Goal: Task Accomplishment & Management: Manage account settings

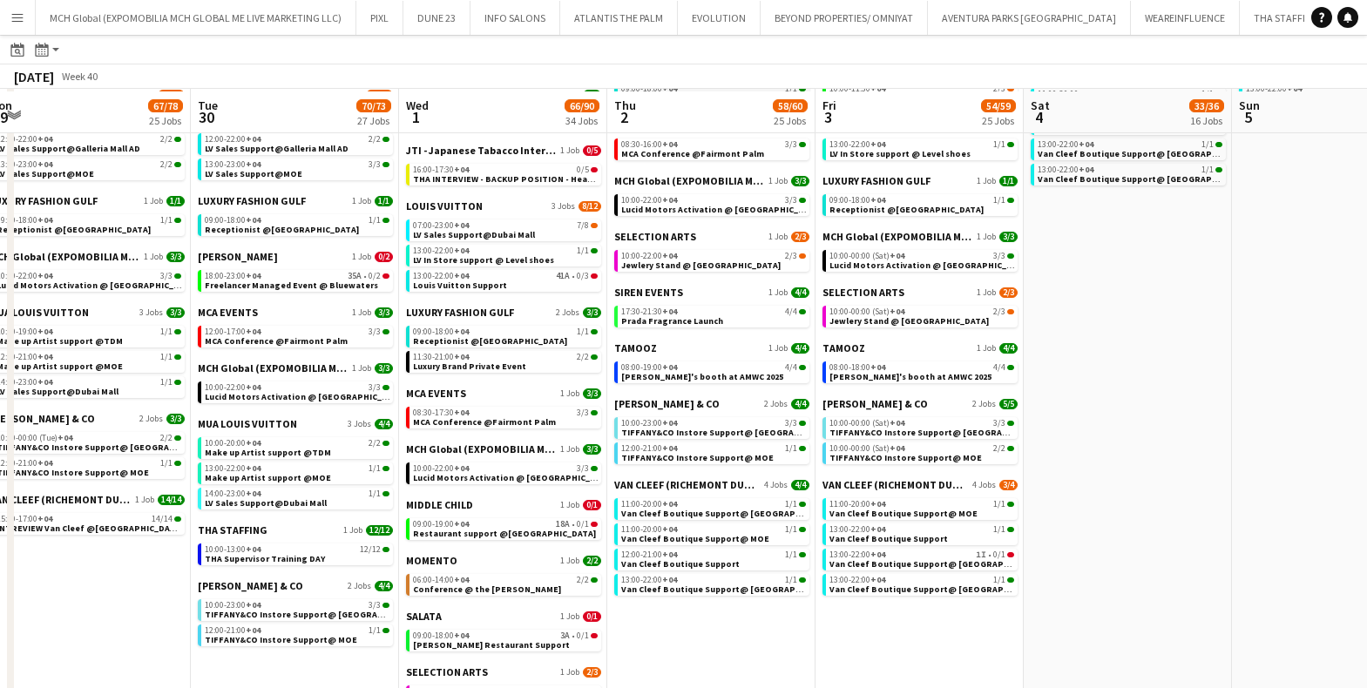
scroll to position [739, 0]
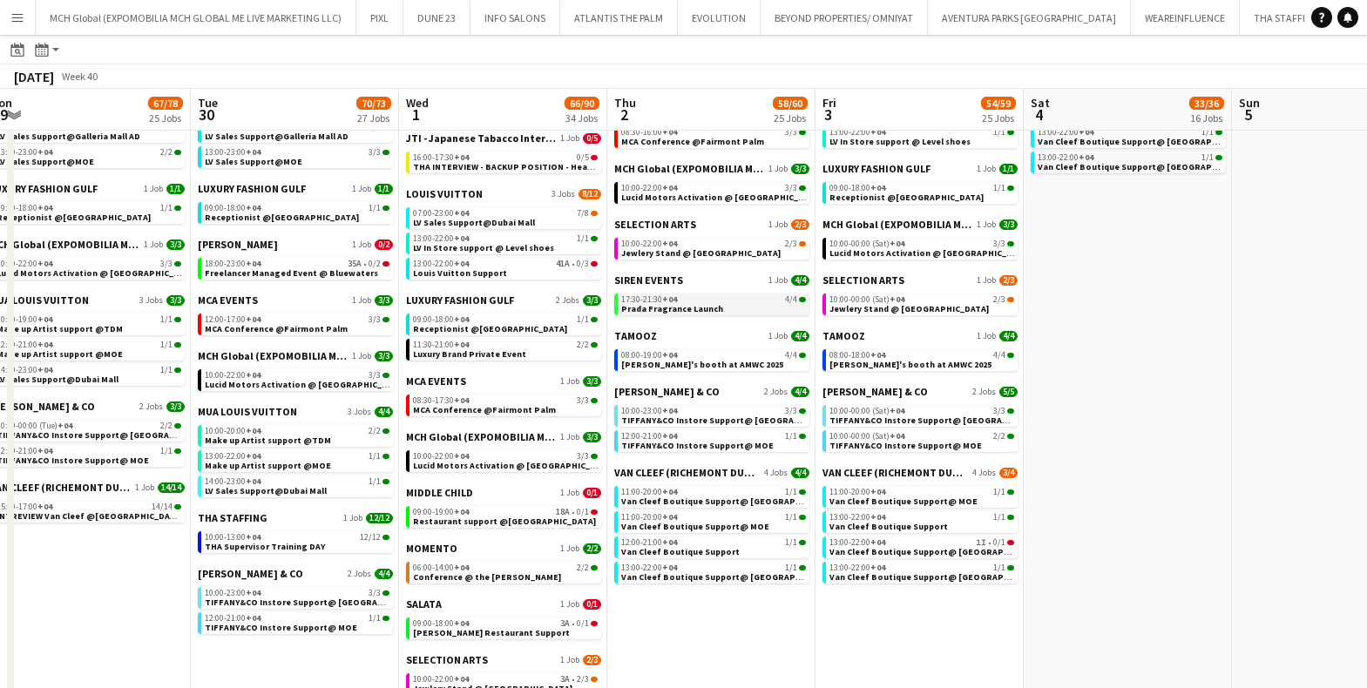
click at [645, 303] on span "Prada Fragrance Launch" at bounding box center [672, 308] width 102 height 11
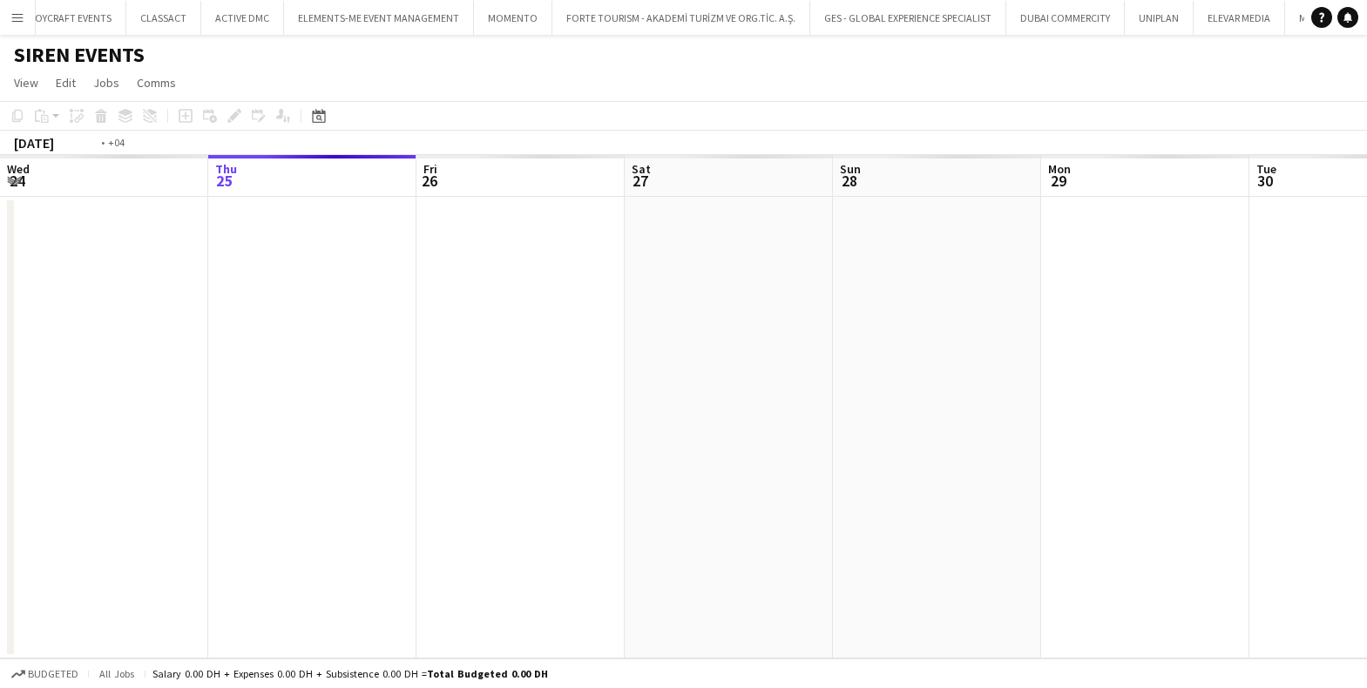
scroll to position [0, 599]
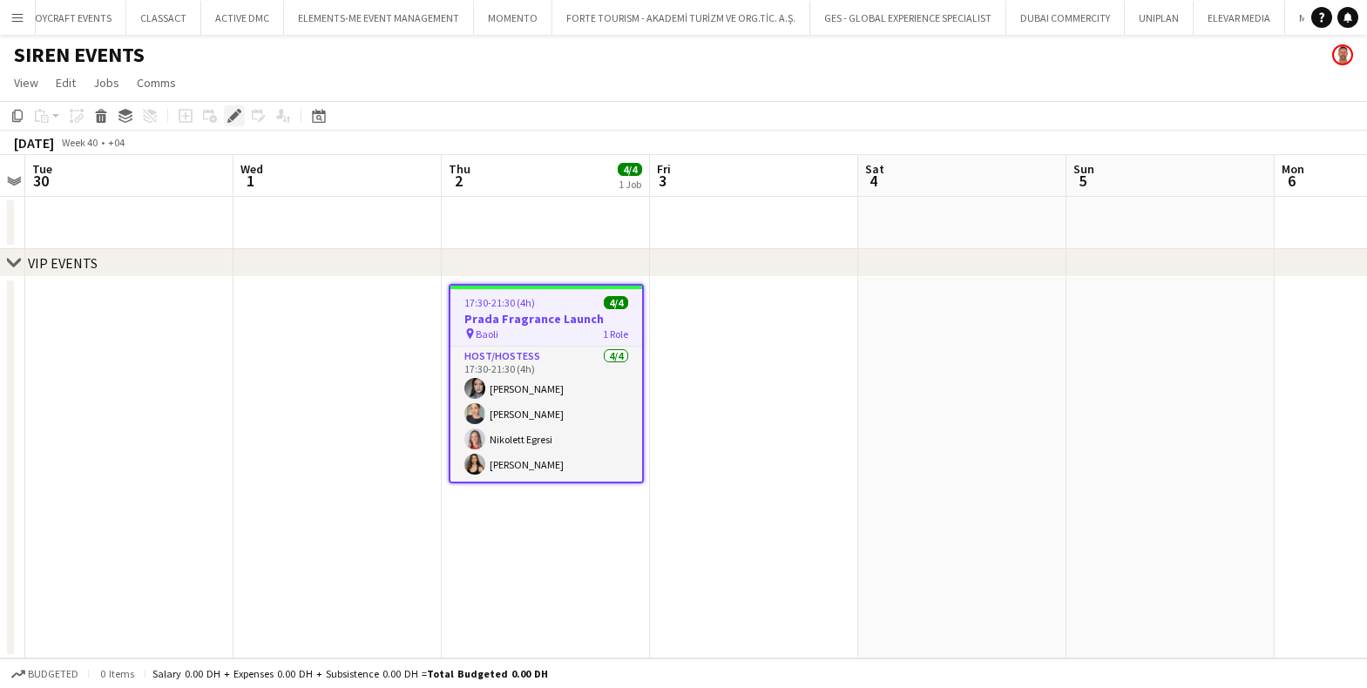
click at [234, 116] on icon at bounding box center [234, 116] width 10 height 10
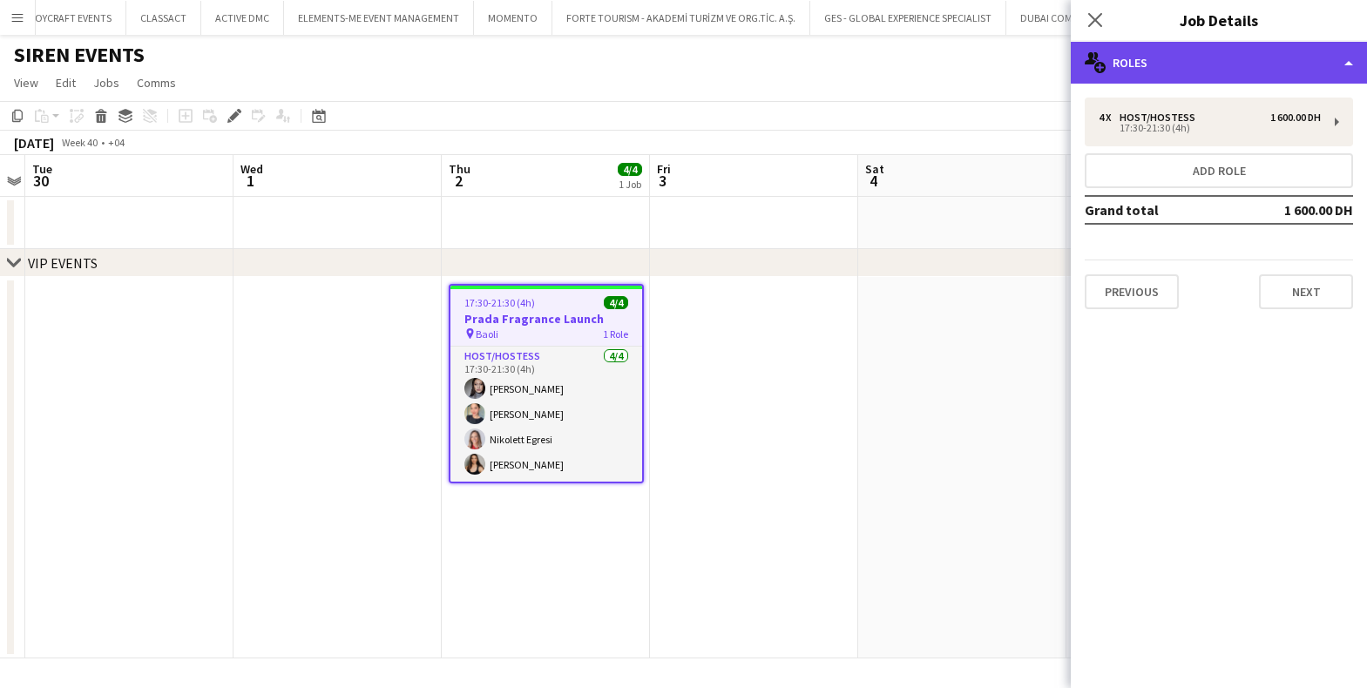
click at [1173, 67] on div "multiple-users-add Roles" at bounding box center [1219, 63] width 296 height 42
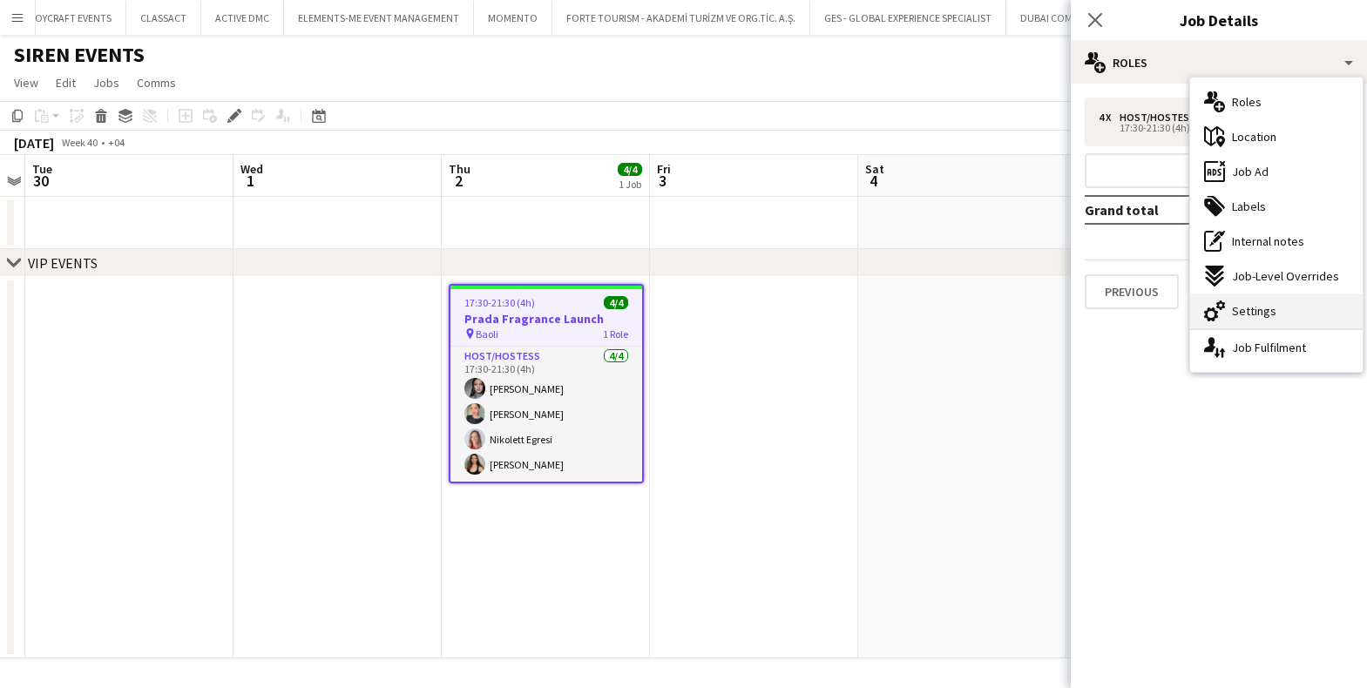
click at [1245, 308] on span "Settings" at bounding box center [1254, 311] width 44 height 16
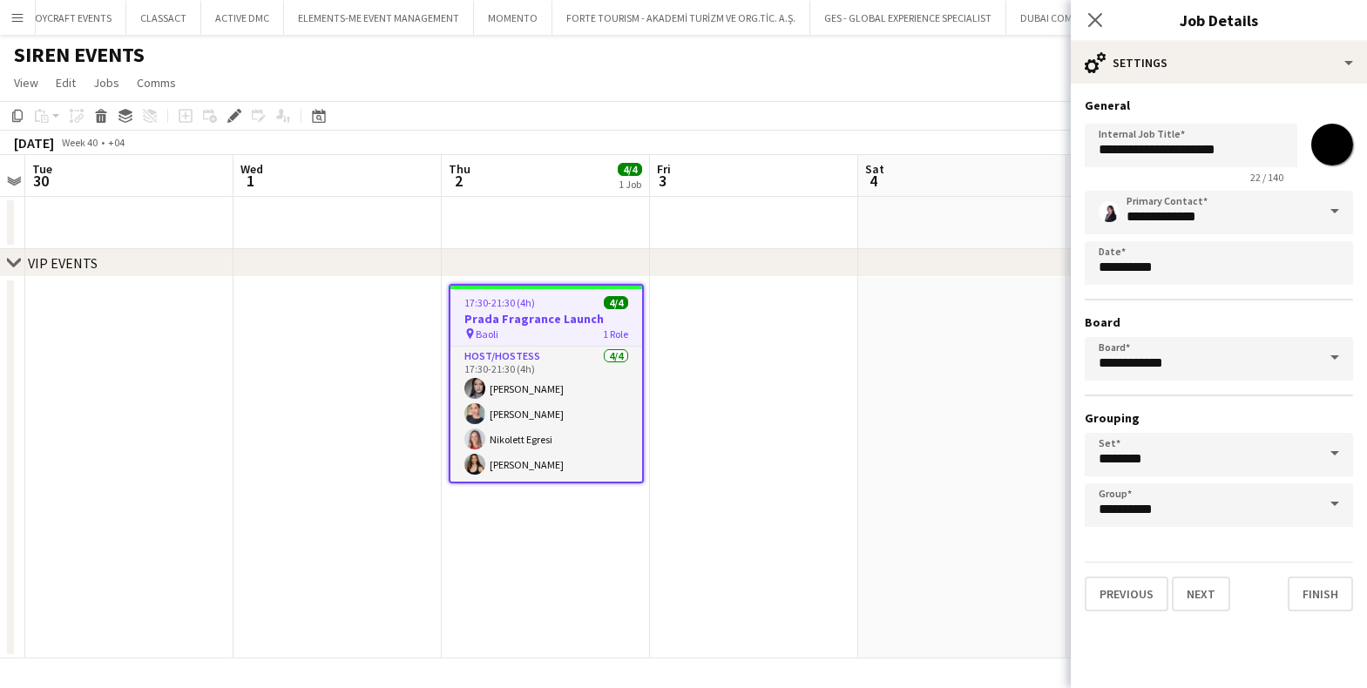
click at [1338, 142] on input "*******" at bounding box center [1331, 144] width 63 height 63
type input "*******"
click at [1238, 111] on h3 "General" at bounding box center [1218, 106] width 268 height 16
click at [1249, 215] on input "**********" at bounding box center [1218, 213] width 268 height 44
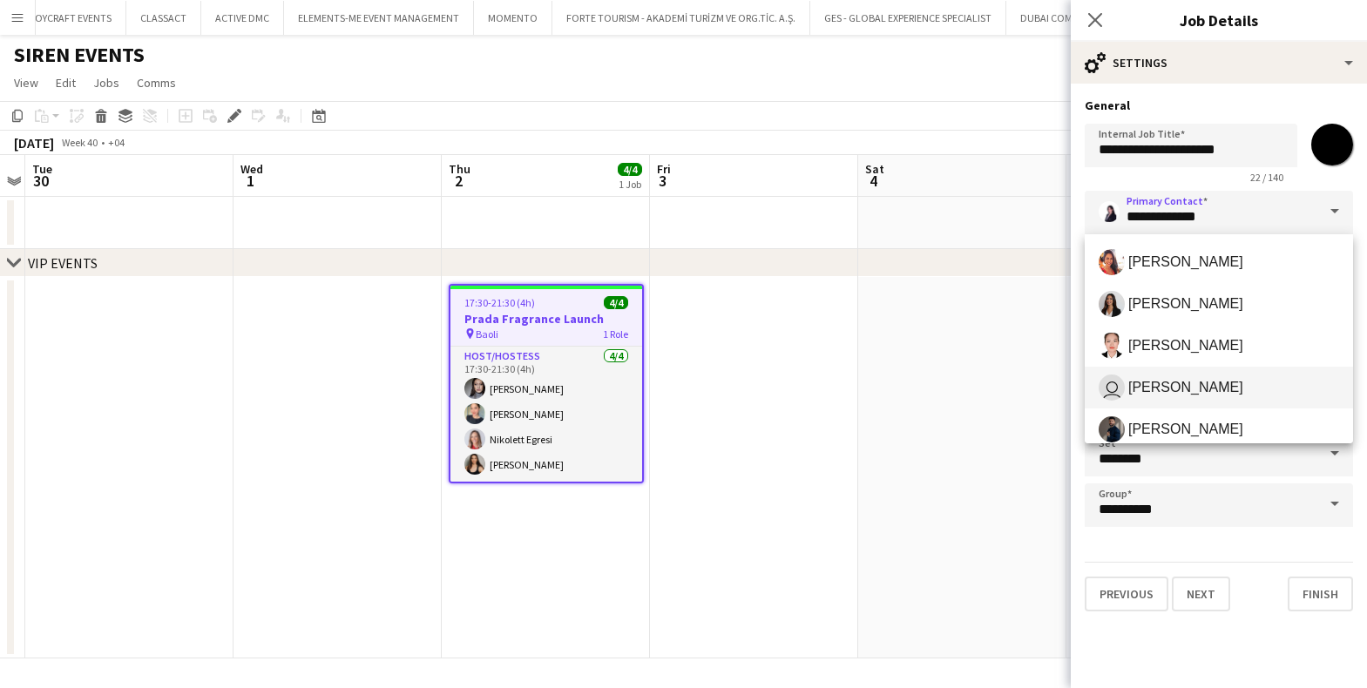
click at [1179, 385] on span "Charmaine Lillywhite" at bounding box center [1185, 387] width 115 height 17
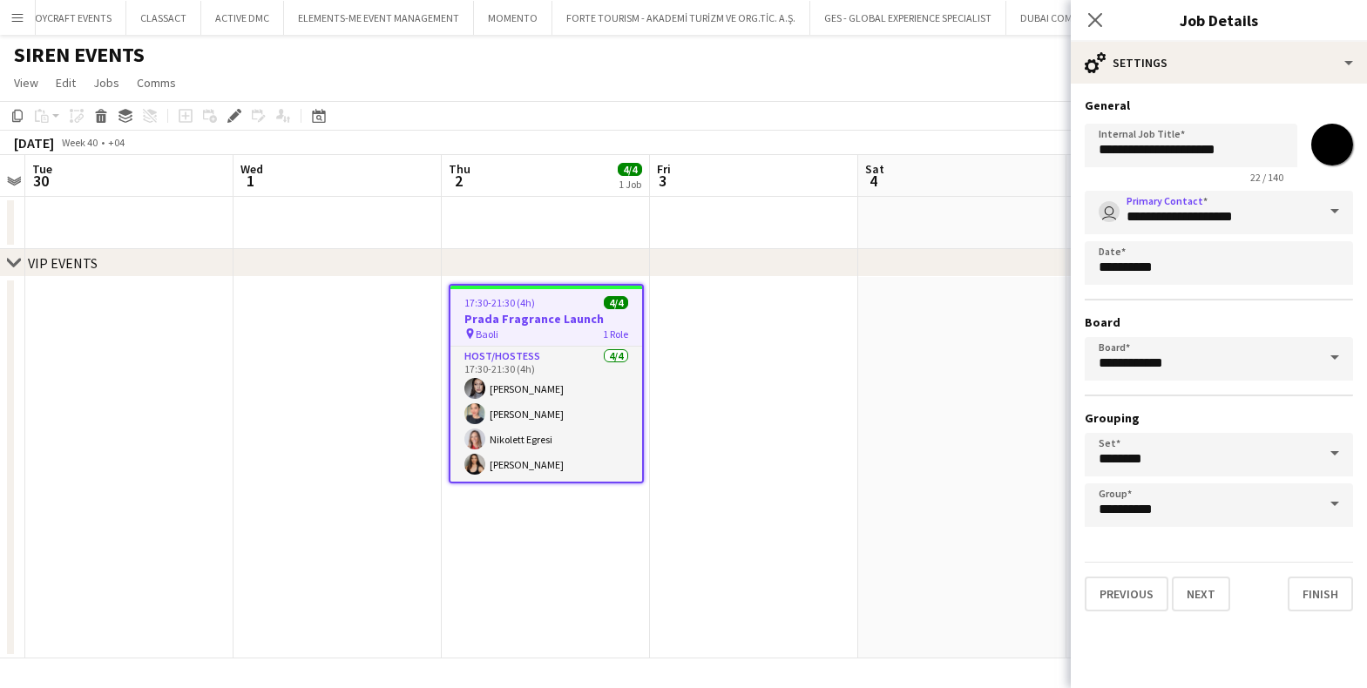
click at [1338, 208] on span at bounding box center [1334, 212] width 37 height 42
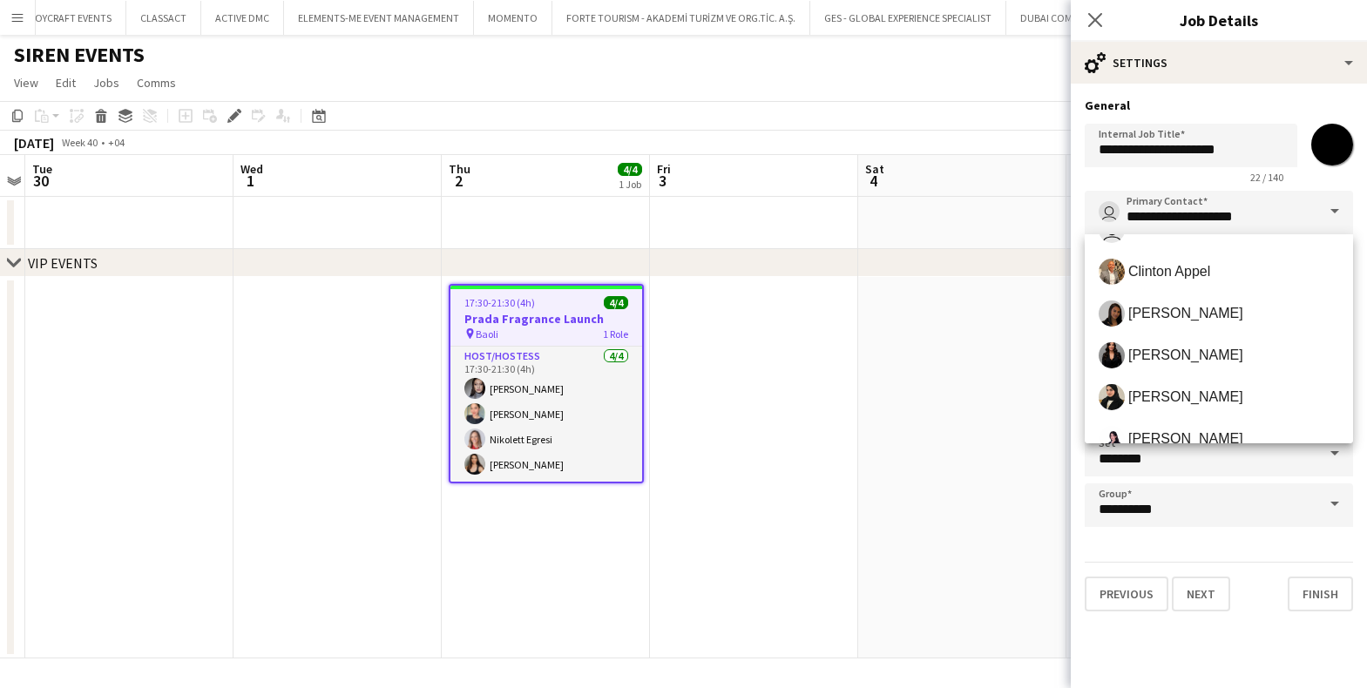
scroll to position [220, 0]
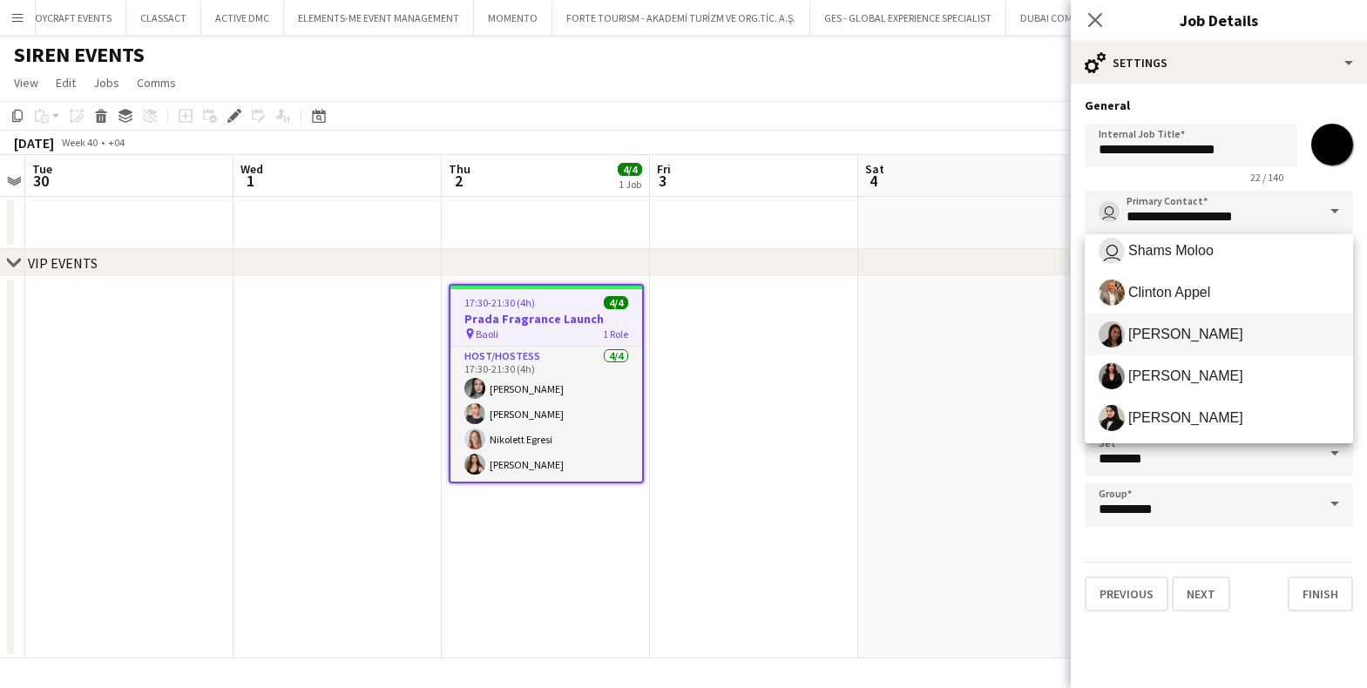
click at [1165, 333] on span "Sara Mendhao" at bounding box center [1185, 334] width 115 height 17
type input "**********"
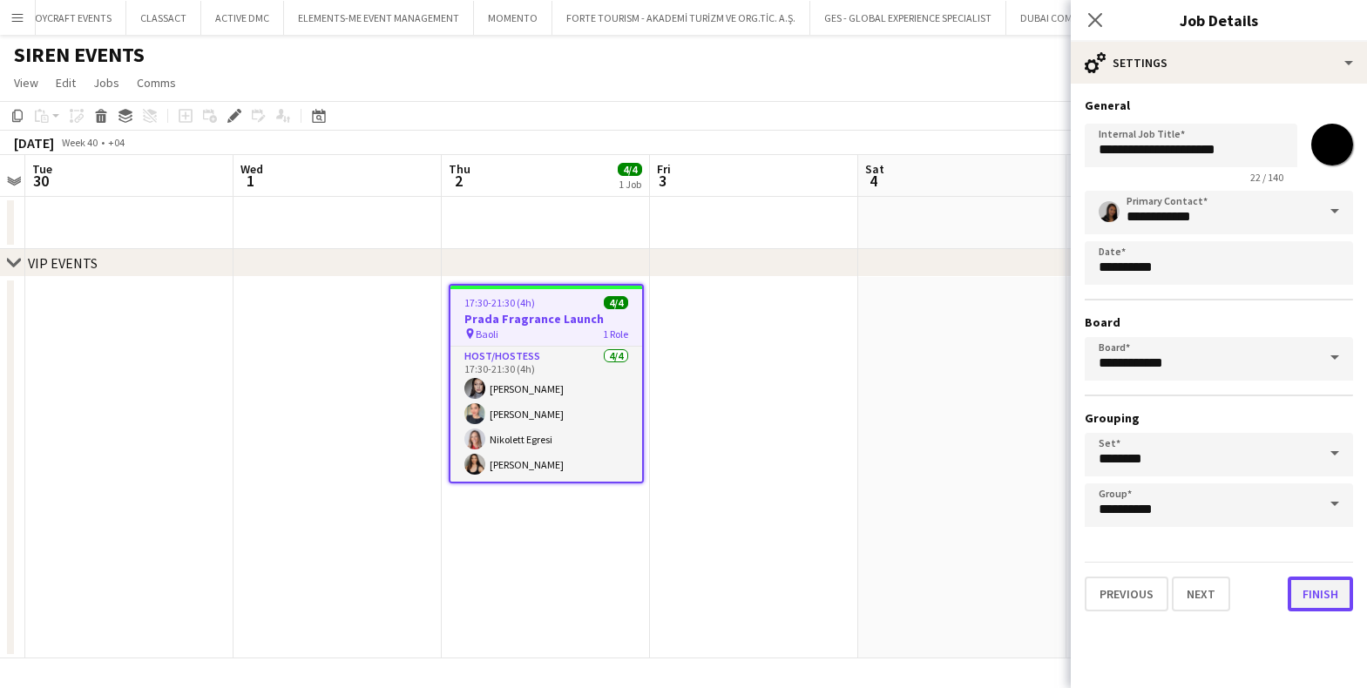
click at [1311, 590] on button "Finish" at bounding box center [1319, 594] width 65 height 35
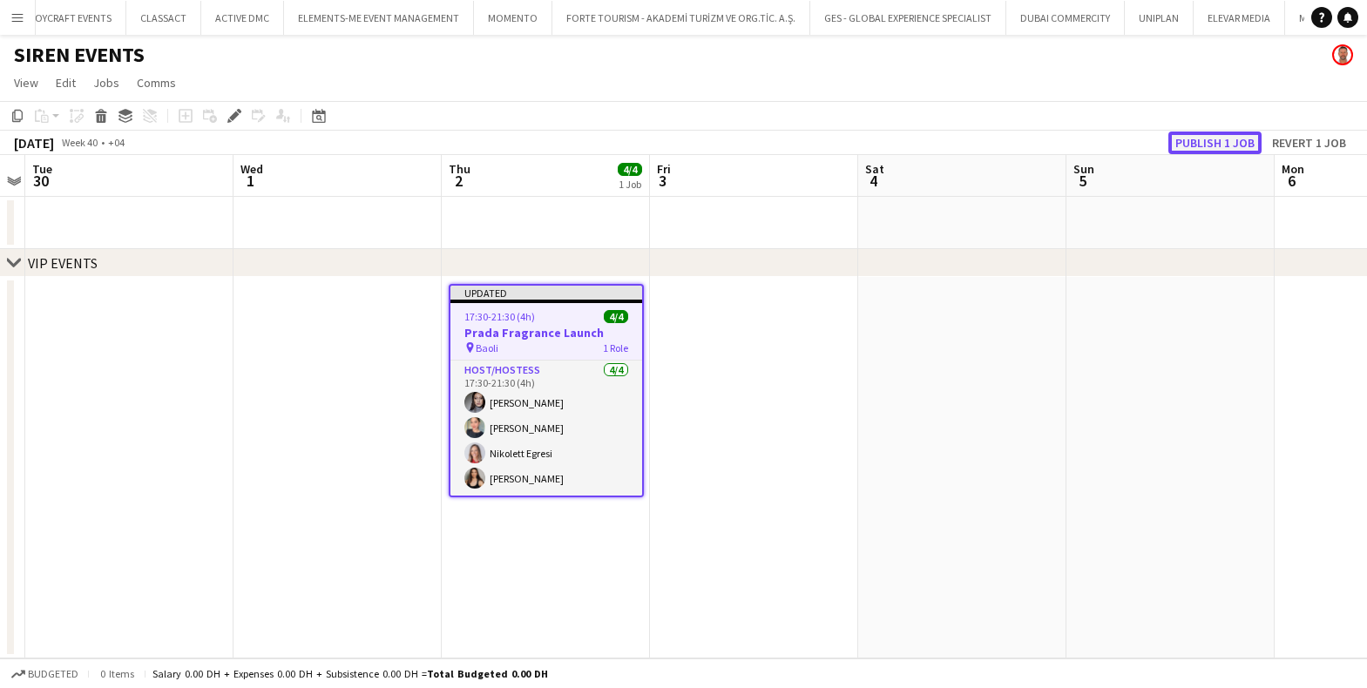
click at [1207, 145] on button "Publish 1 job" at bounding box center [1214, 143] width 93 height 23
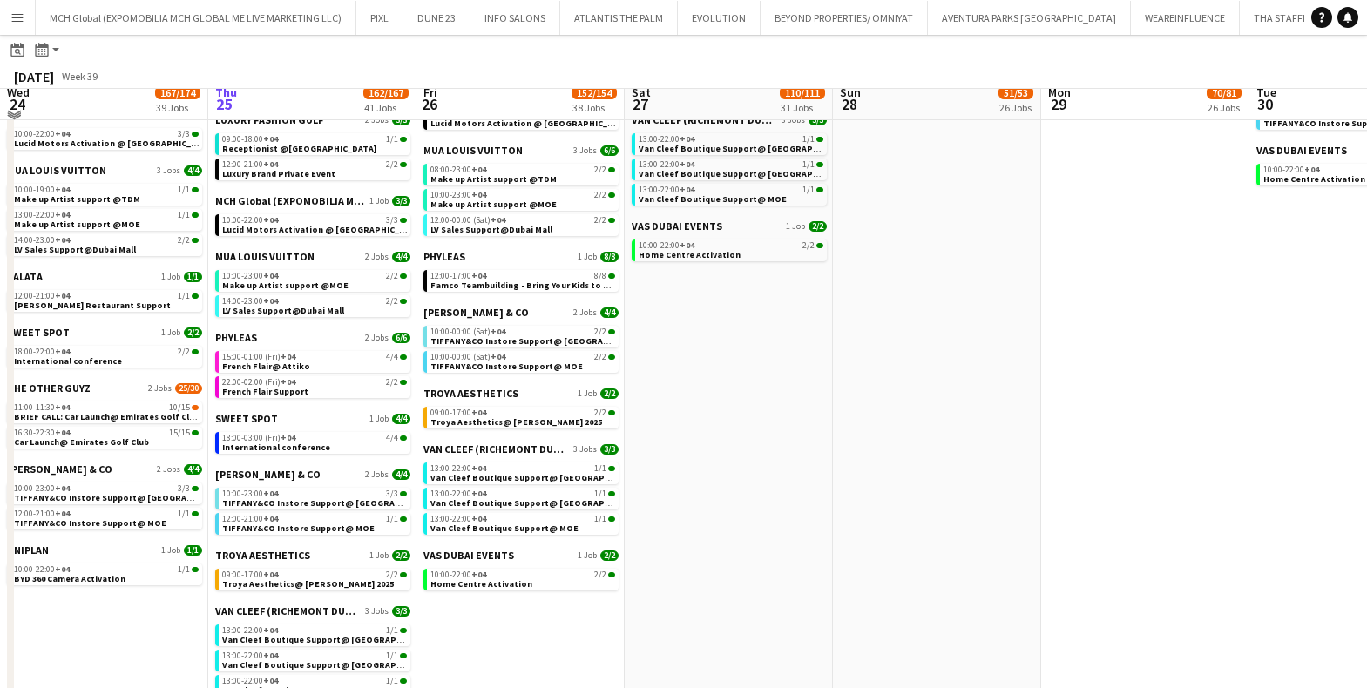
scroll to position [1349, 0]
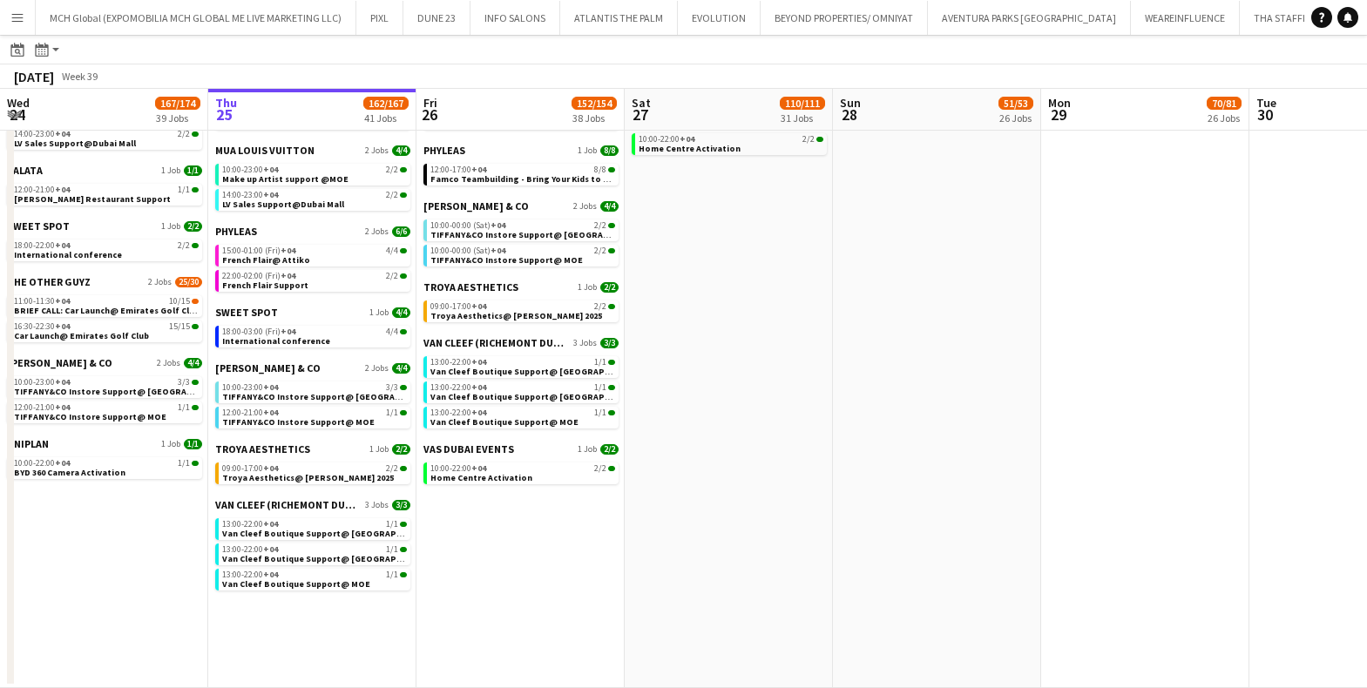
click at [450, 458] on app-calendar-brief-board "VAS DUBAI EVENTS 1 Job 2/2 10:00-22:00 +04 2/2 Home Centre Activation" at bounding box center [520, 463] width 195 height 42
click at [453, 468] on span "10:00-22:00 +04" at bounding box center [458, 468] width 56 height 9
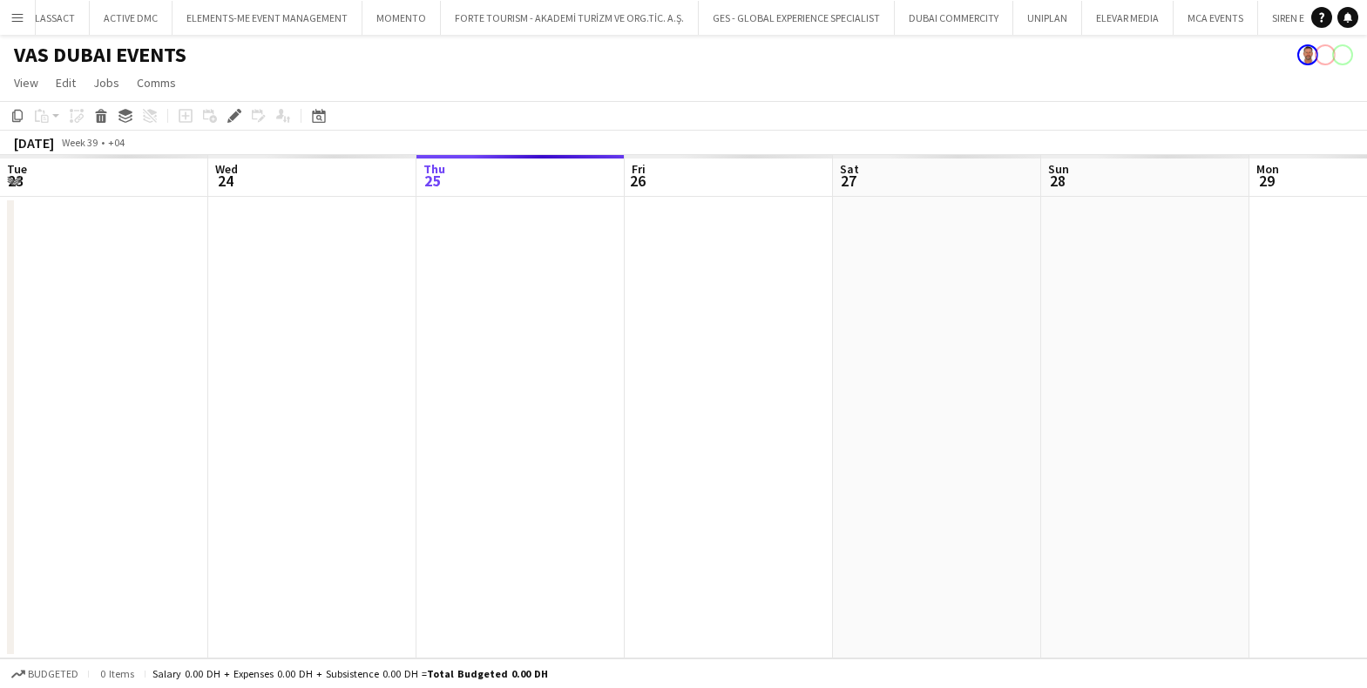
scroll to position [0, 599]
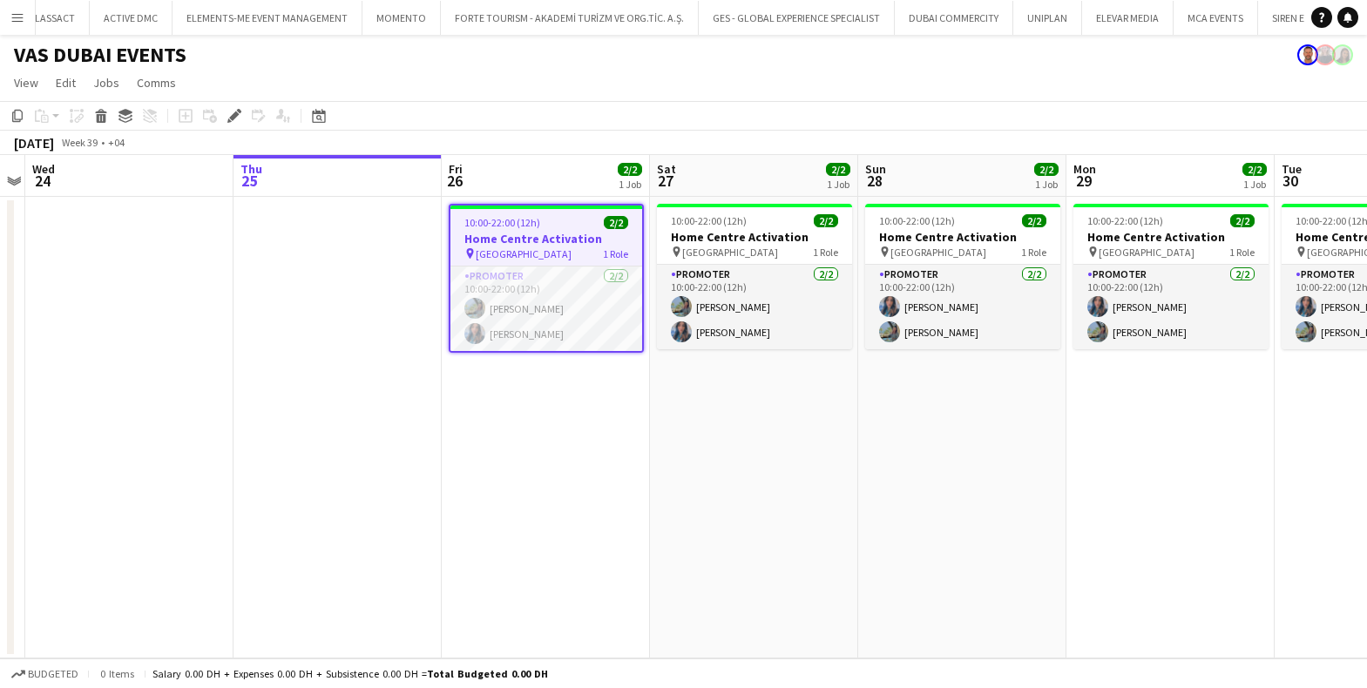
click at [547, 238] on h3 "Home Centre Activation" at bounding box center [546, 239] width 192 height 16
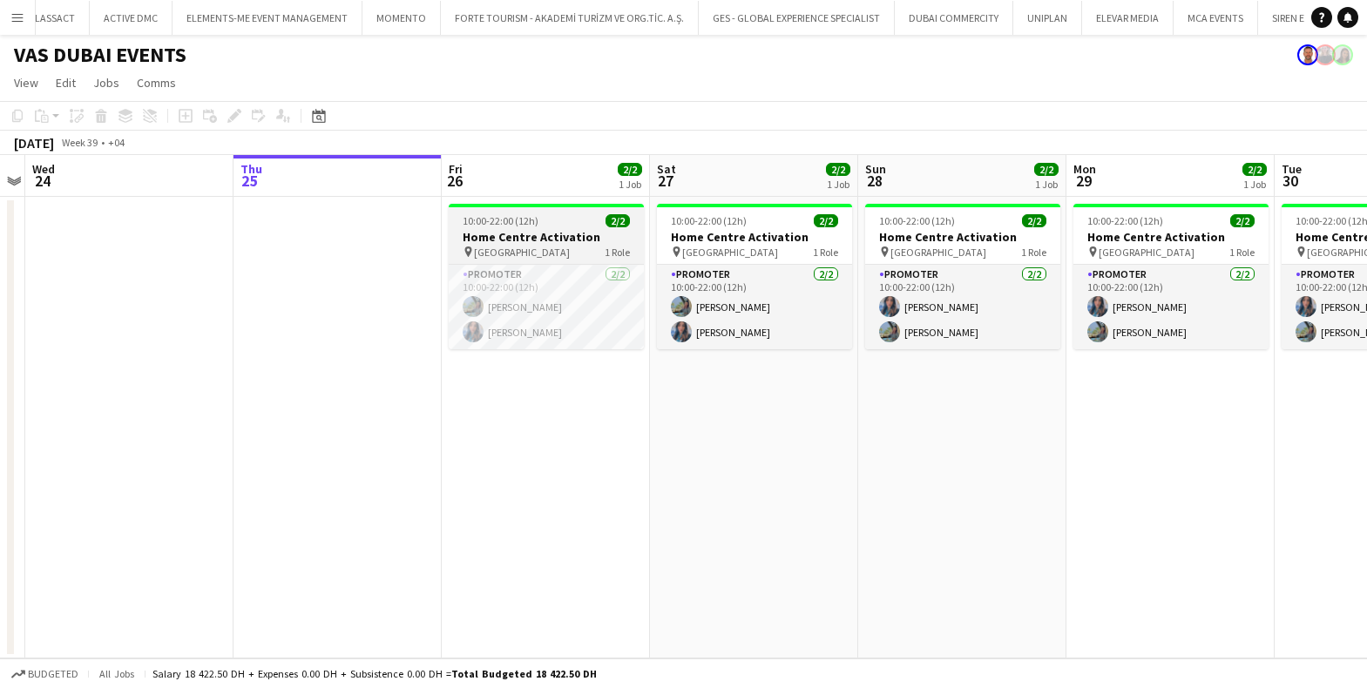
click at [529, 234] on h3 "Home Centre Activation" at bounding box center [546, 237] width 195 height 16
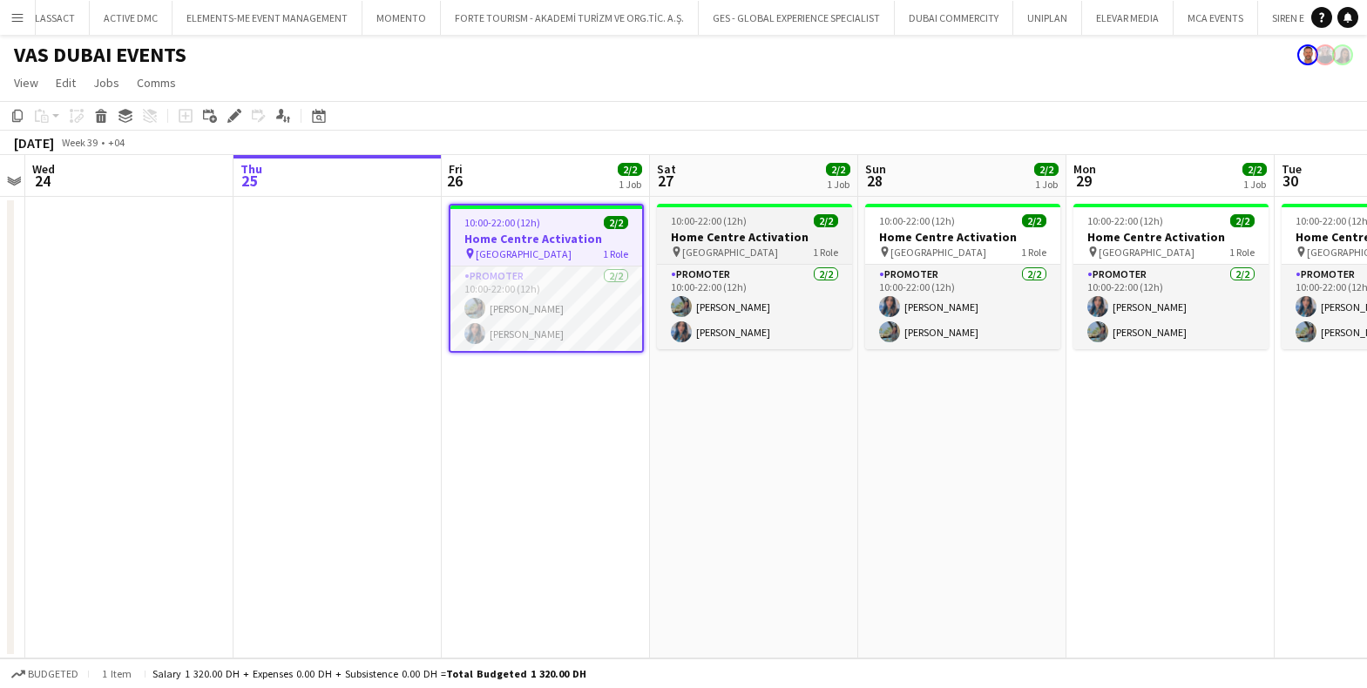
click at [753, 256] on span "Mirdif City Center Mall" at bounding box center [730, 252] width 96 height 13
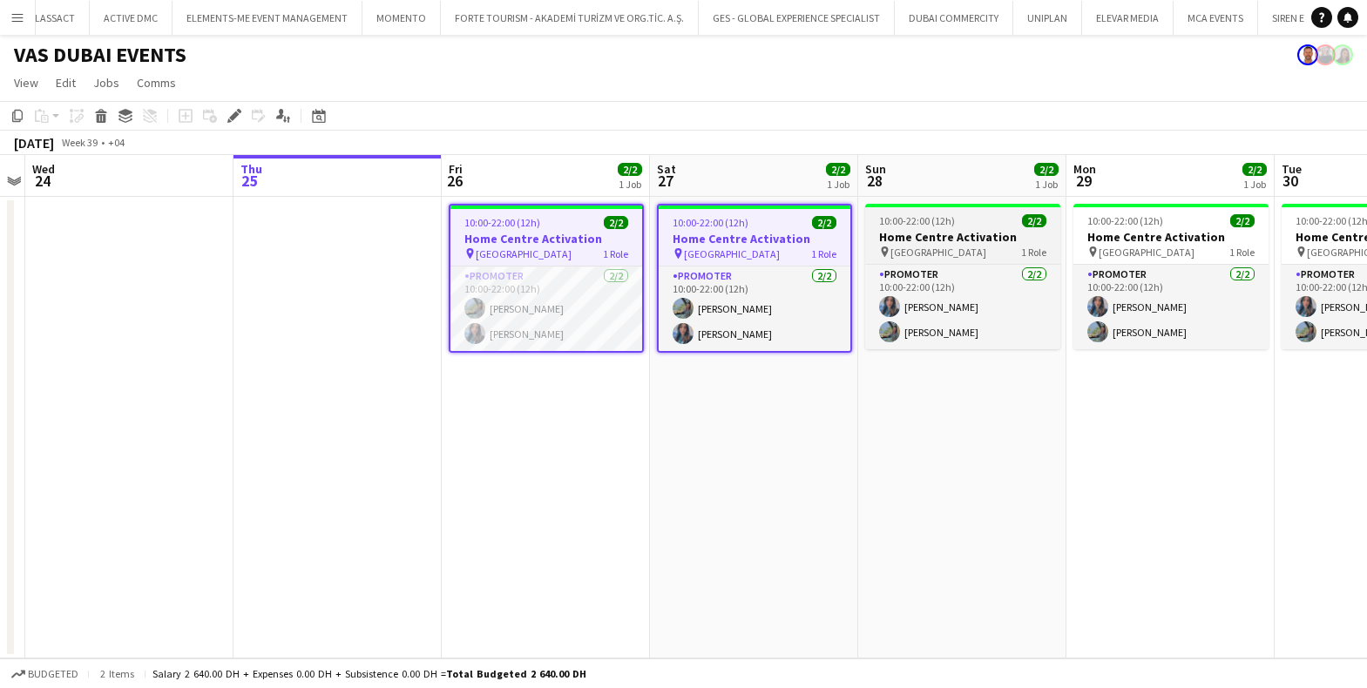
click at [905, 230] on h3 "Home Centre Activation" at bounding box center [962, 237] width 195 height 16
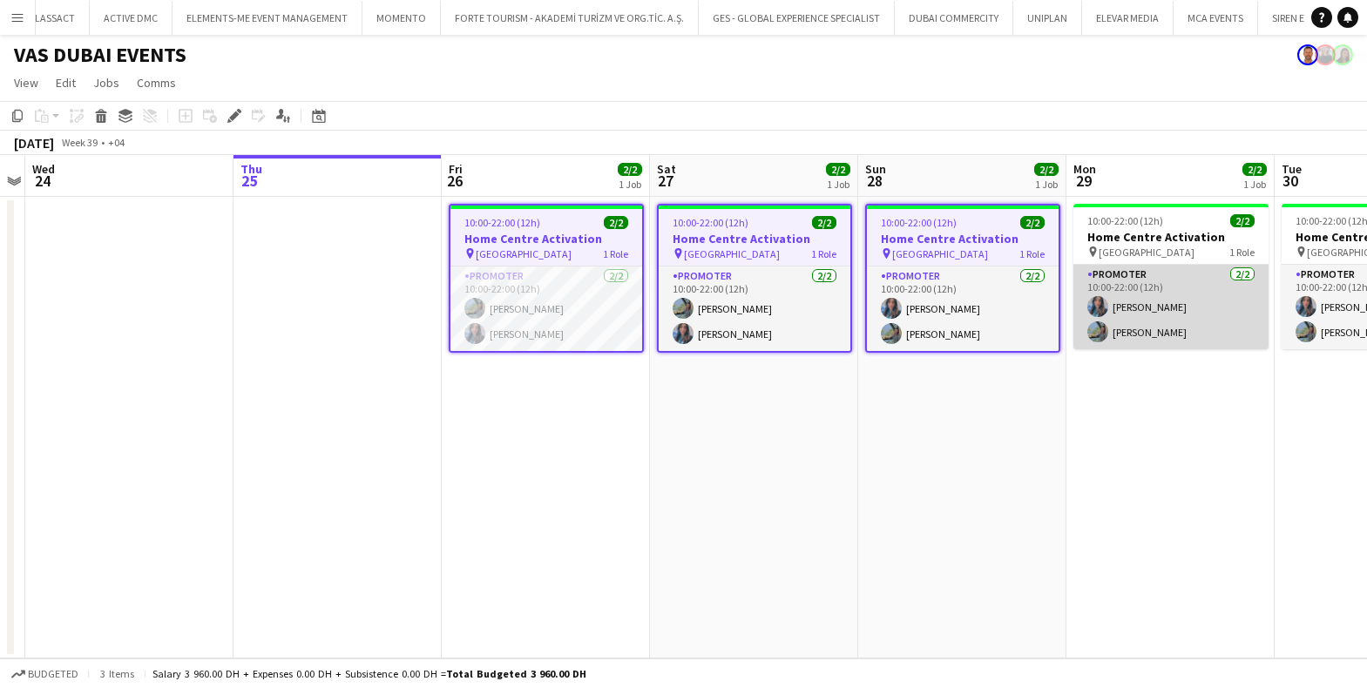
click at [1121, 267] on app-card-role "Promoter 2/2 10:00-22:00 (12h) Ghadeer Naser Heba Ibrahim" at bounding box center [1170, 307] width 195 height 84
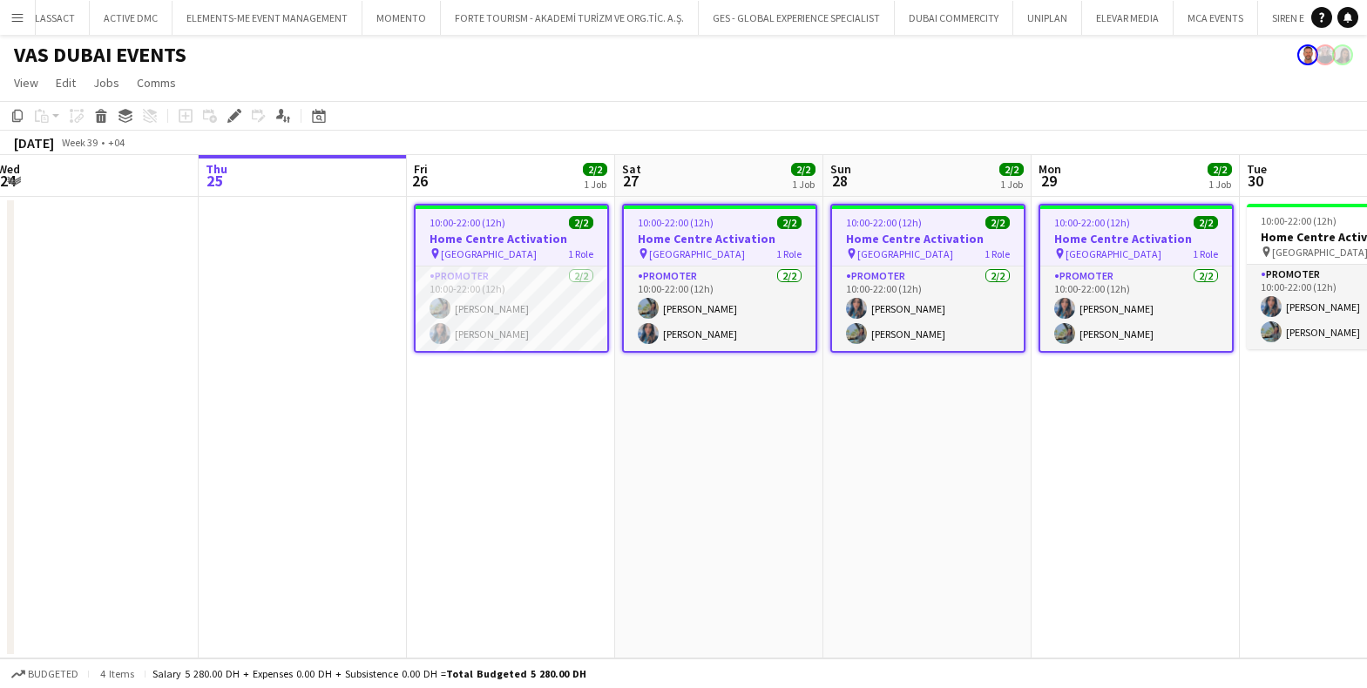
scroll to position [0, 418]
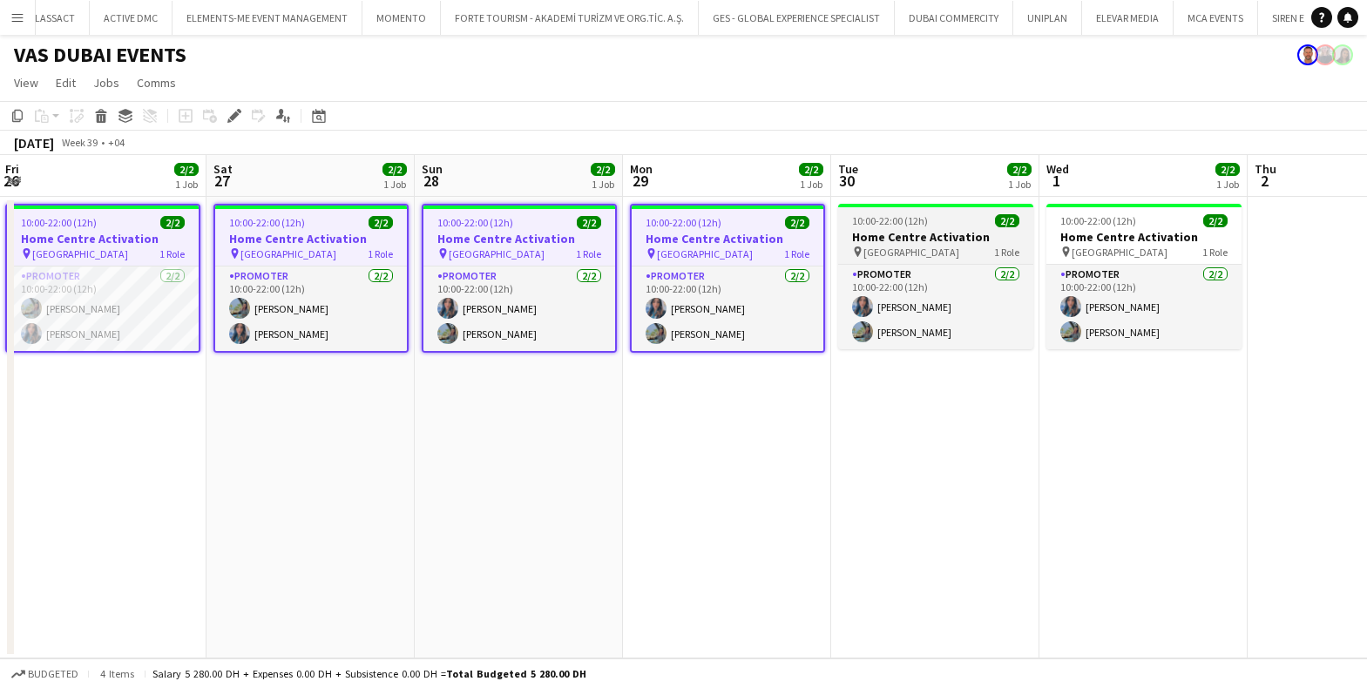
click at [962, 240] on h3 "Home Centre Activation" at bounding box center [935, 237] width 195 height 16
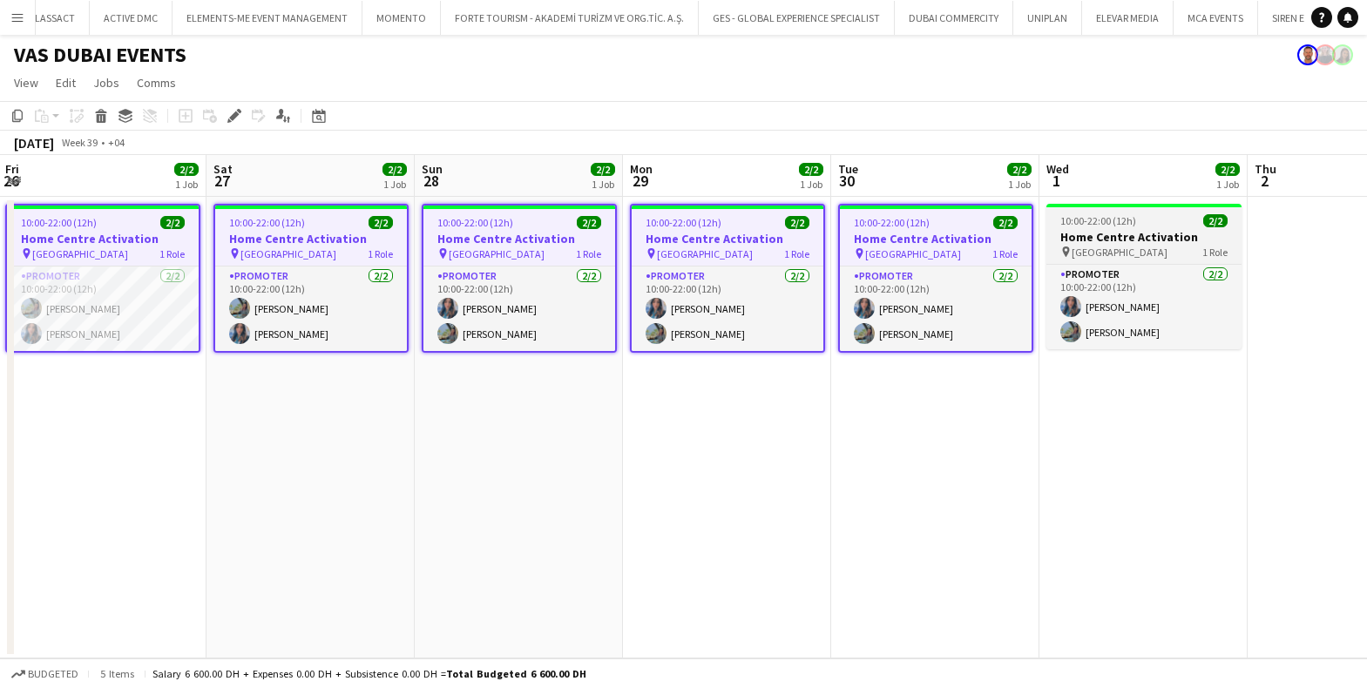
click at [1120, 231] on h3 "Home Centre Activation" at bounding box center [1143, 237] width 195 height 16
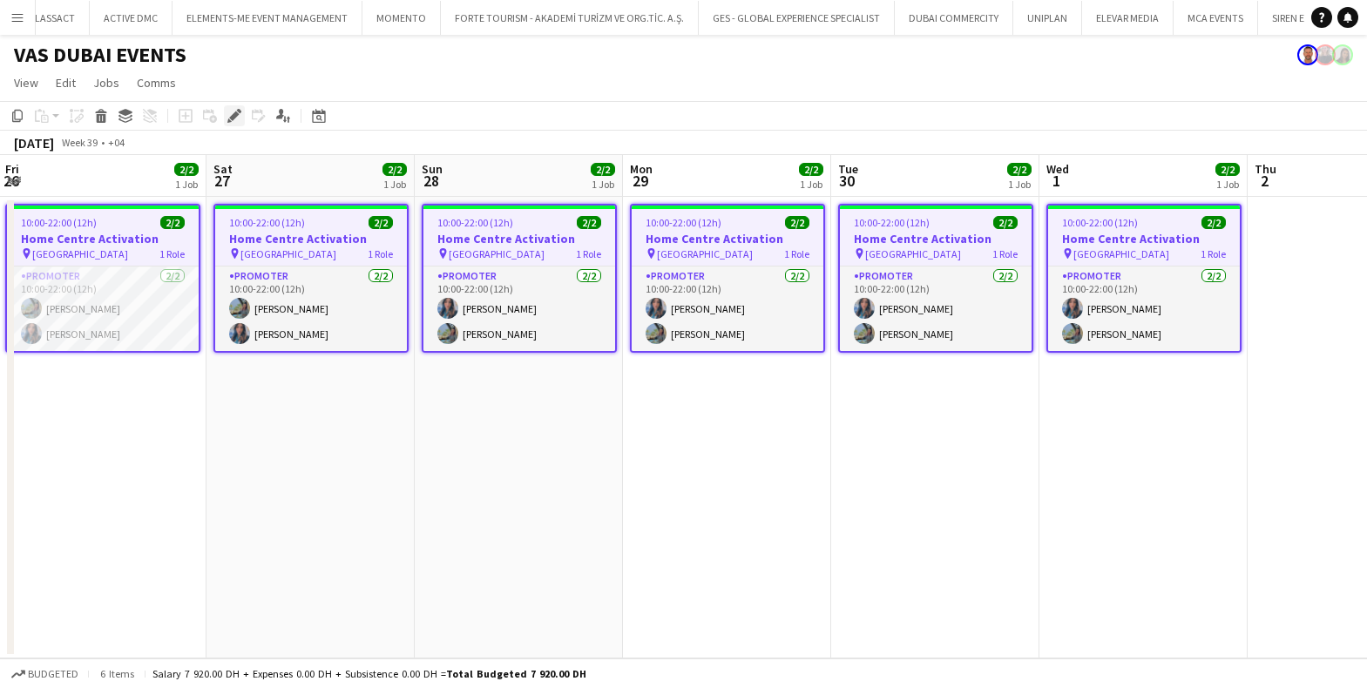
click at [232, 114] on icon "Edit" at bounding box center [234, 116] width 14 height 14
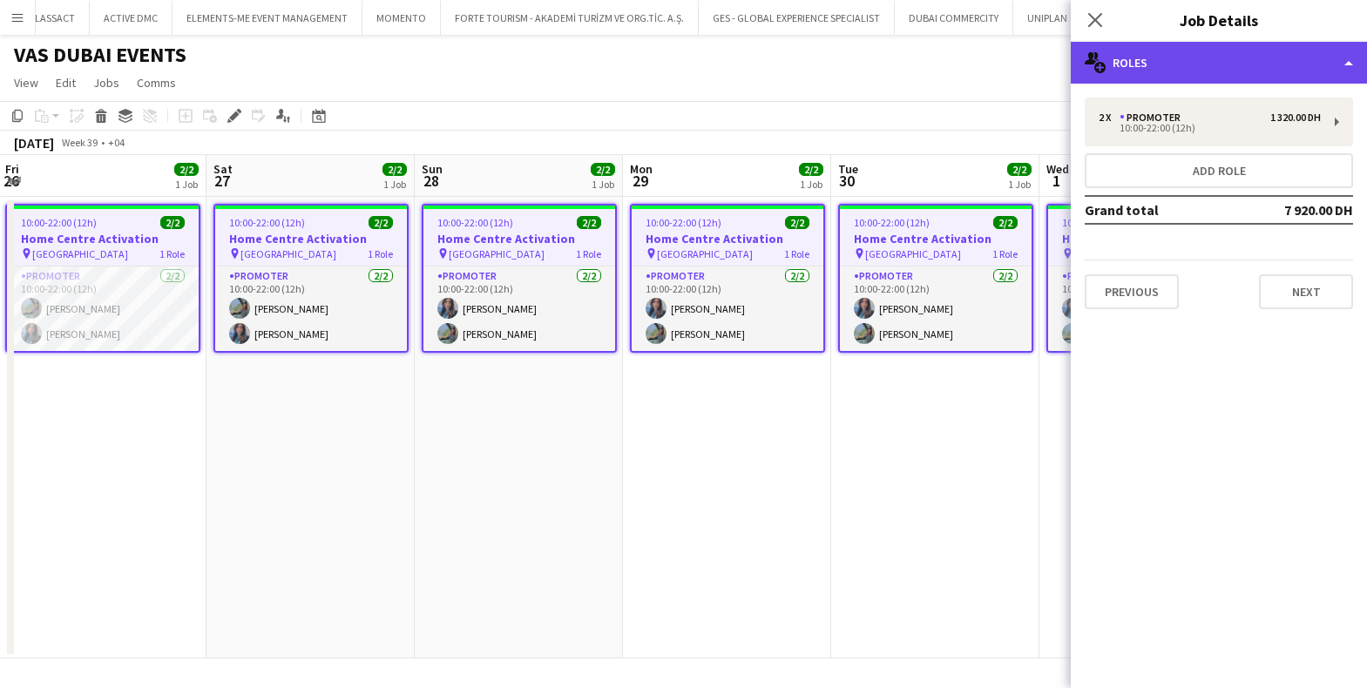
click at [1142, 62] on div "multiple-users-add Roles" at bounding box center [1219, 63] width 296 height 42
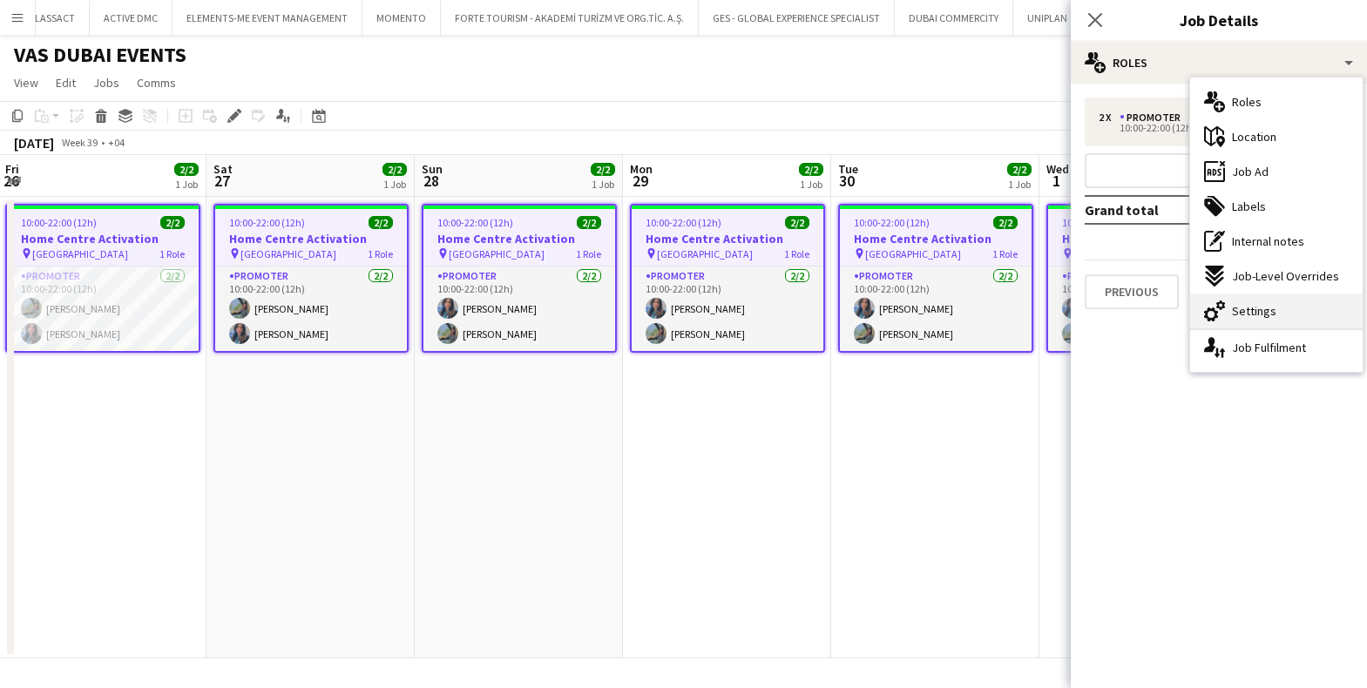
click at [1260, 311] on span "Settings" at bounding box center [1254, 311] width 44 height 16
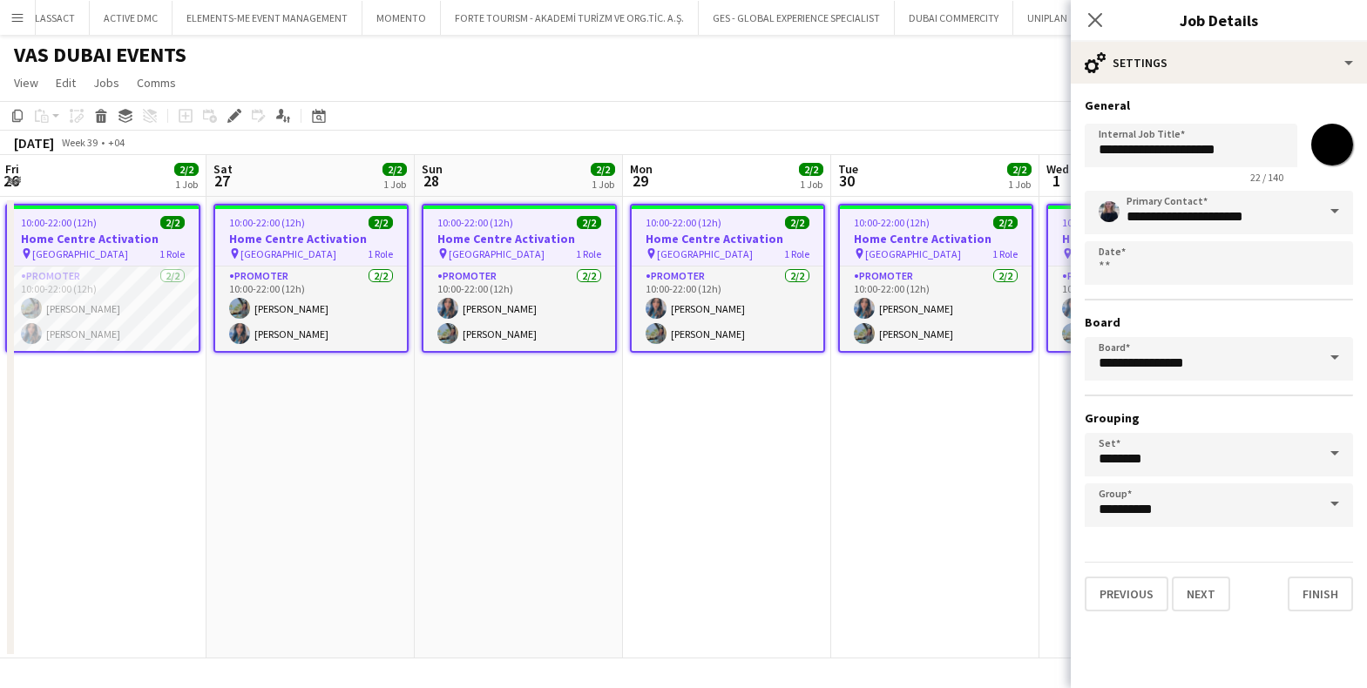
click at [1334, 139] on input "*******" at bounding box center [1331, 144] width 63 height 63
type input "*******"
click at [1125, 217] on input "**********" at bounding box center [1218, 213] width 268 height 44
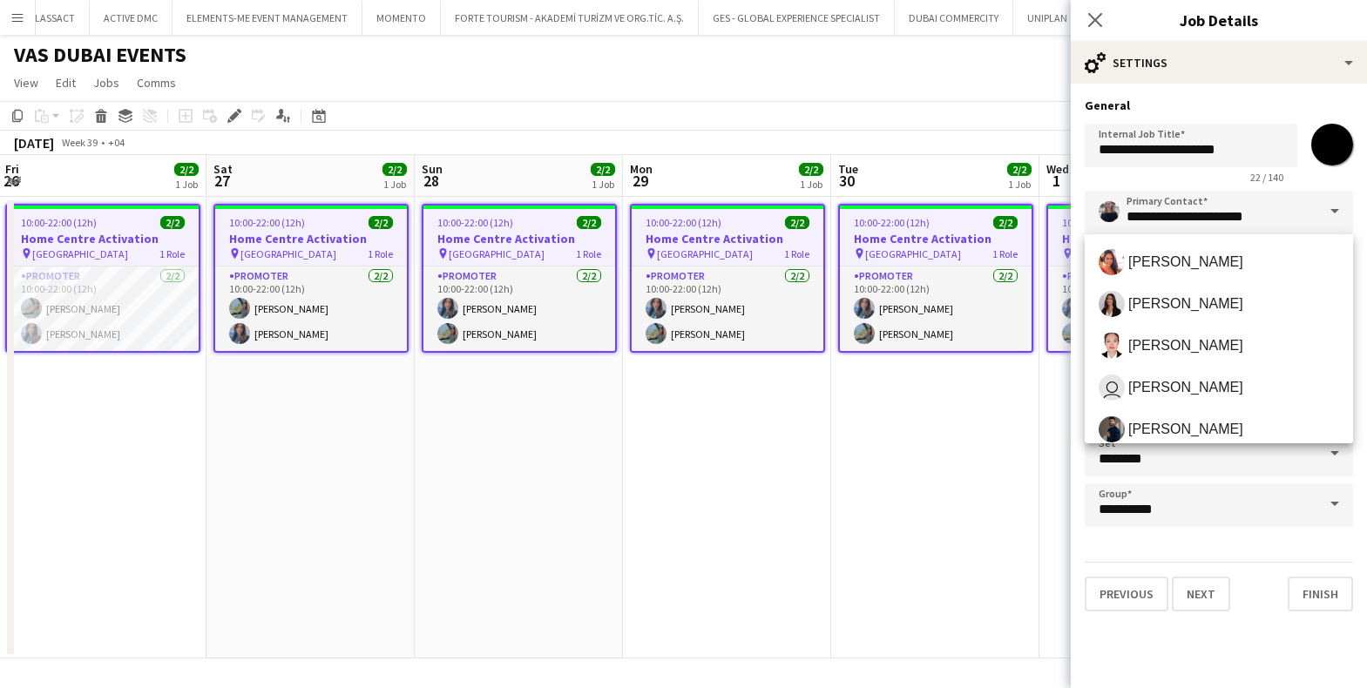
click at [1334, 207] on span at bounding box center [1334, 212] width 37 height 42
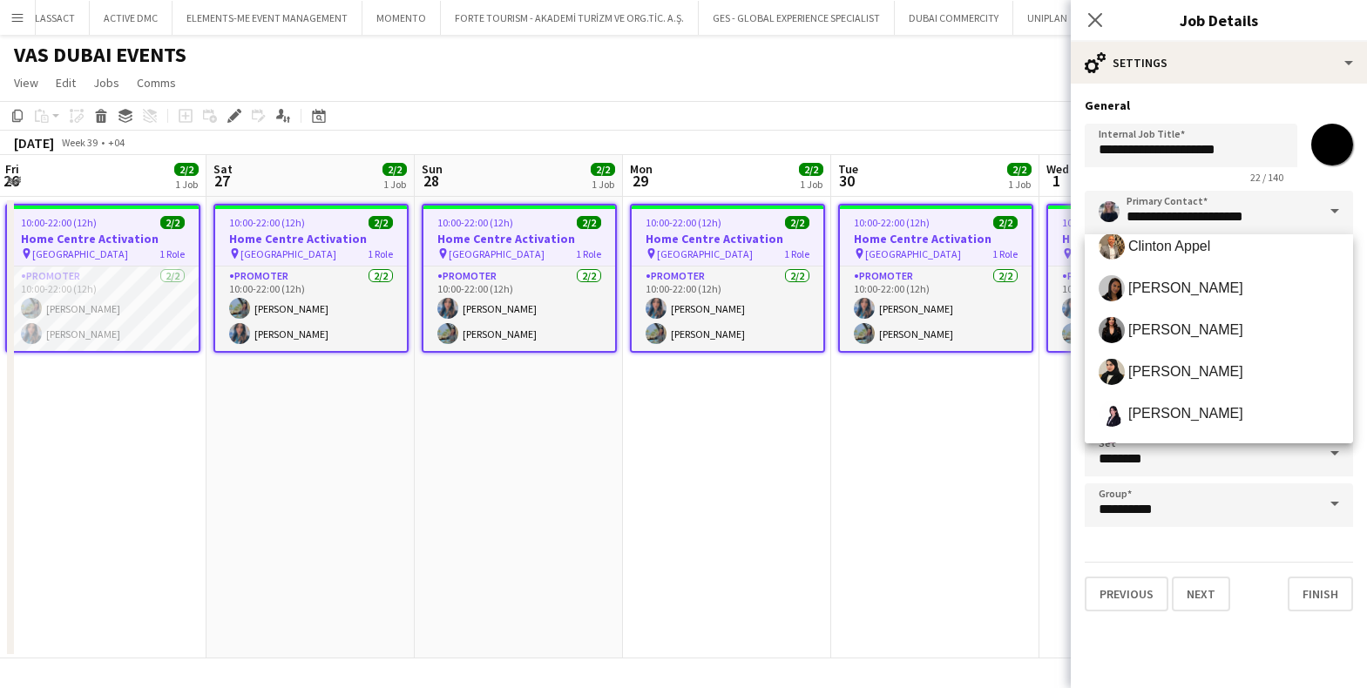
scroll to position [262, 0]
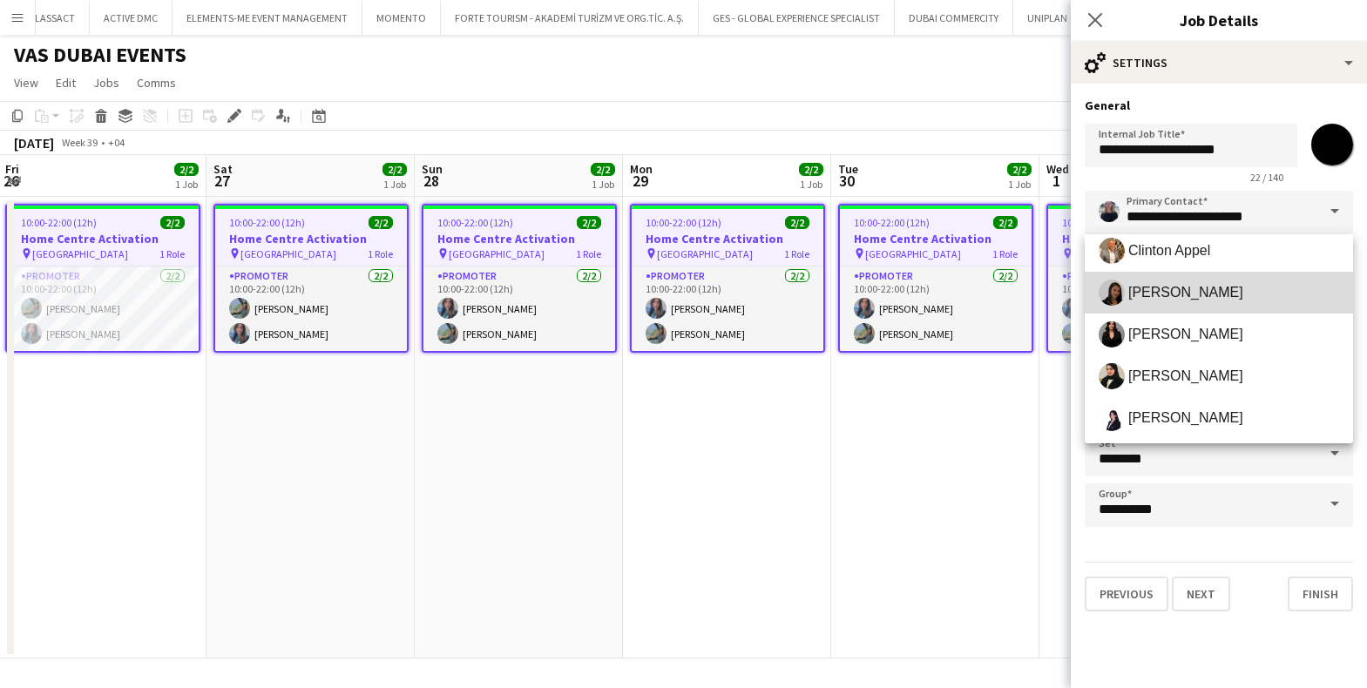
click at [1172, 297] on span "Sara Mendhao" at bounding box center [1185, 292] width 115 height 17
type input "**********"
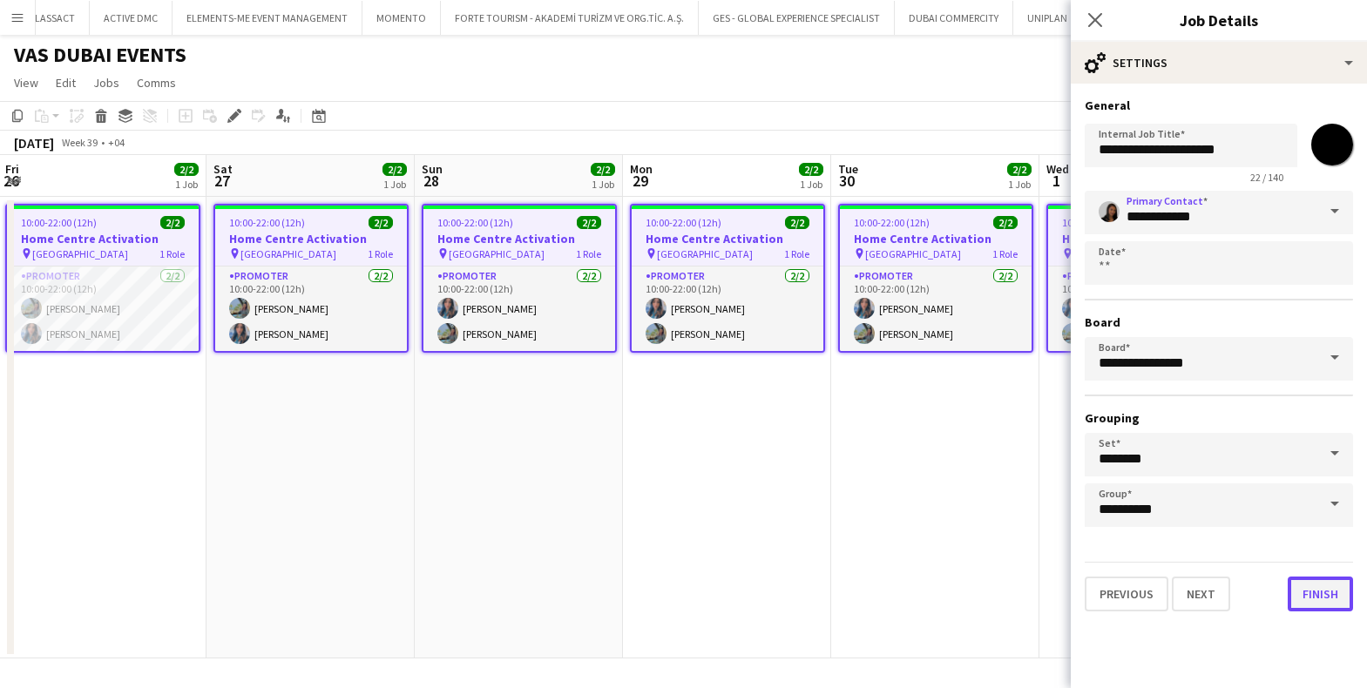
click at [1318, 591] on button "Finish" at bounding box center [1319, 594] width 65 height 35
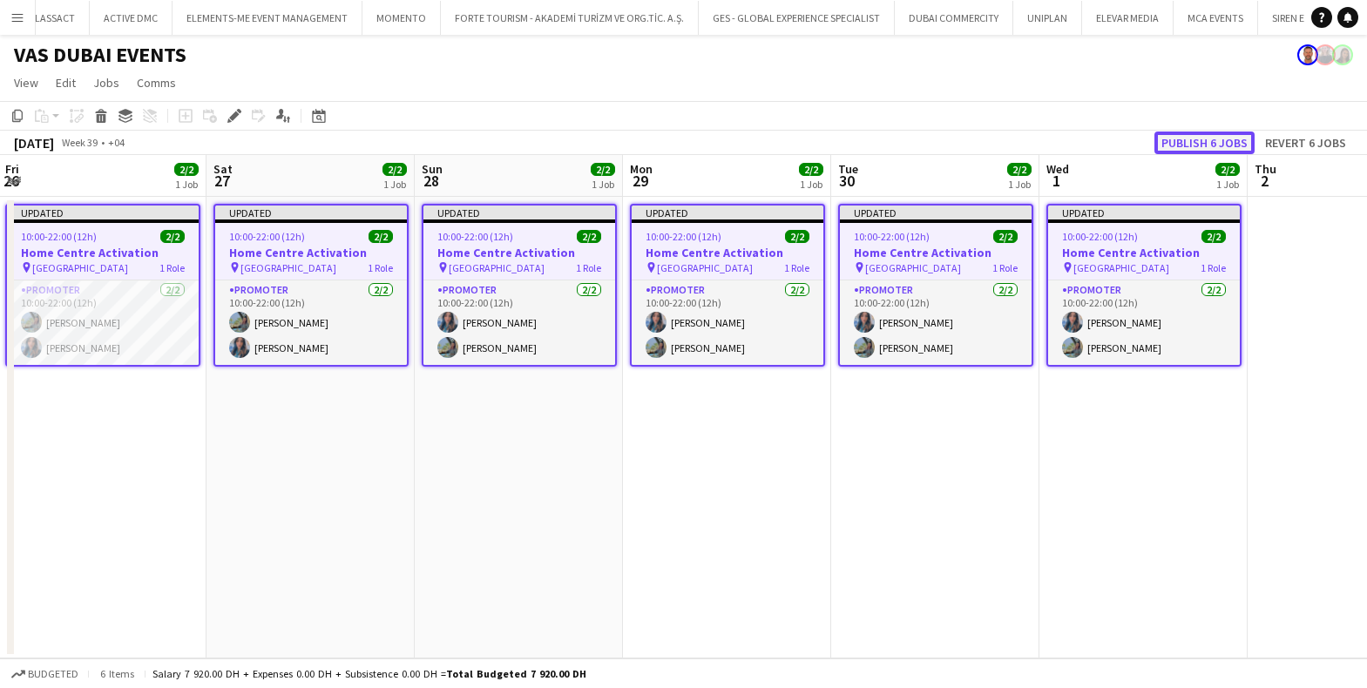
click at [1184, 144] on button "Publish 6 jobs" at bounding box center [1204, 143] width 100 height 23
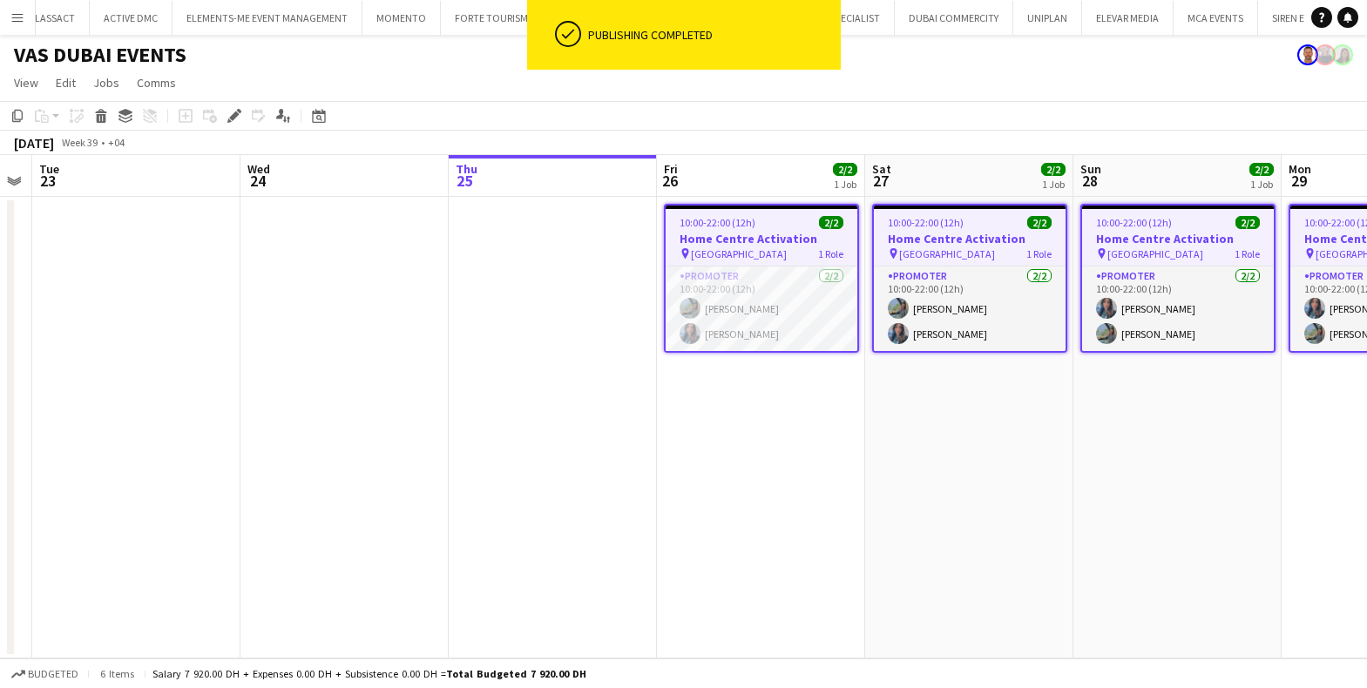
scroll to position [0, 416]
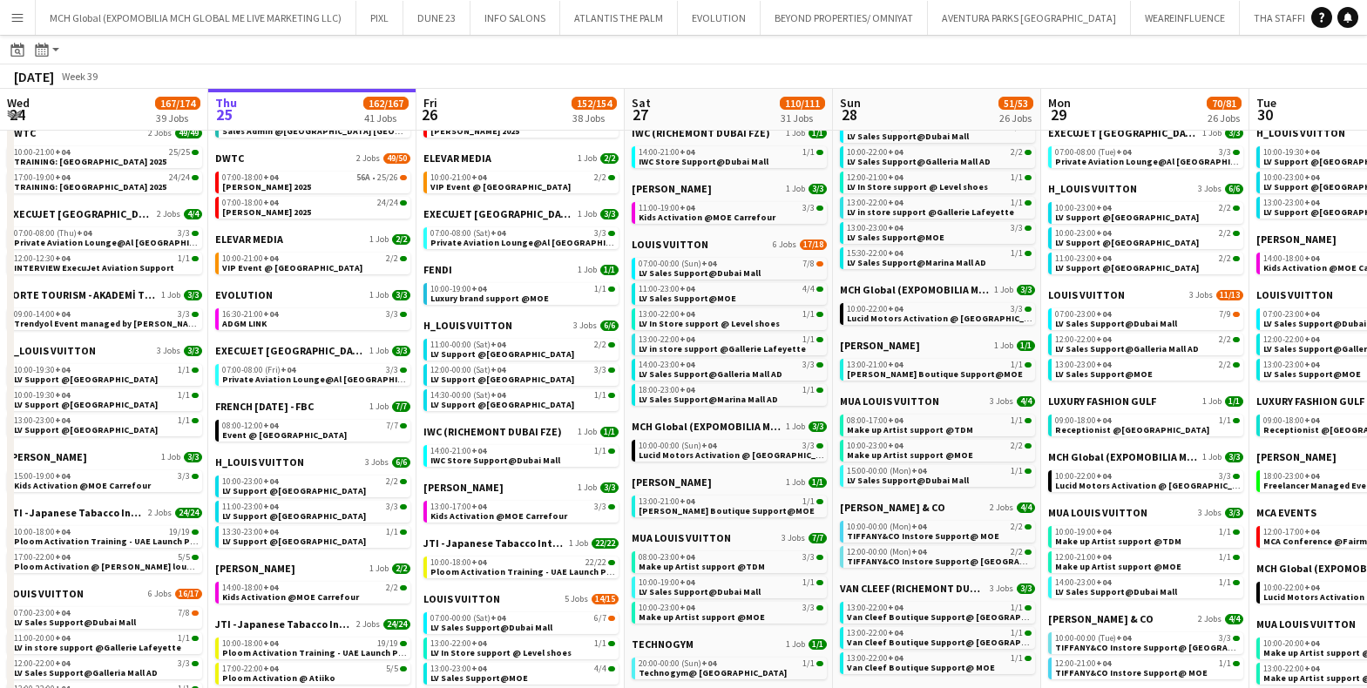
scroll to position [414, 0]
